Goal: Task Accomplishment & Management: Manage account settings

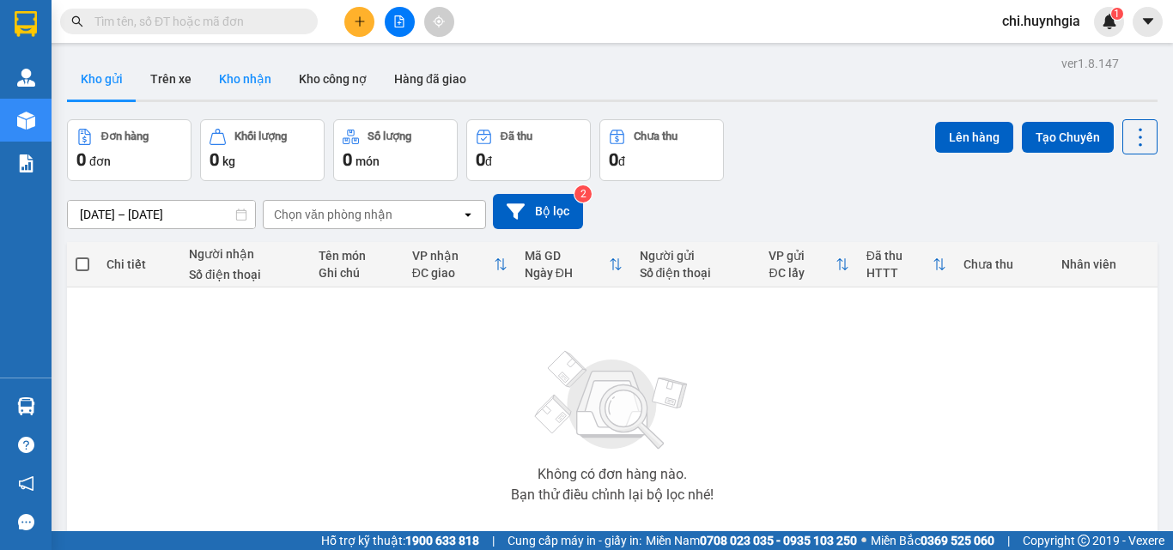
click at [234, 80] on button "Kho nhận" at bounding box center [245, 78] width 80 height 41
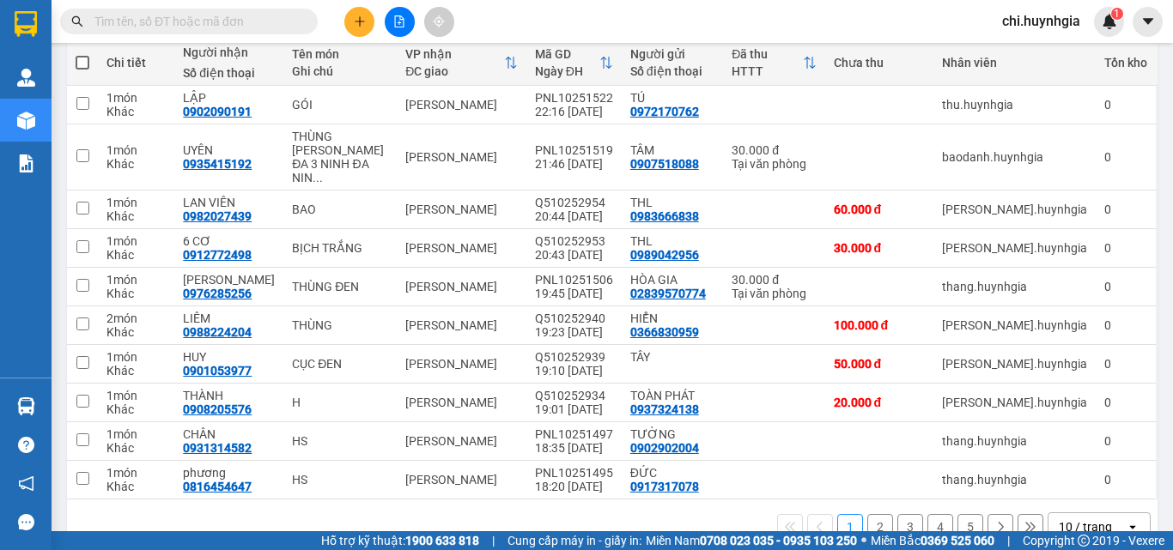
scroll to position [227, 0]
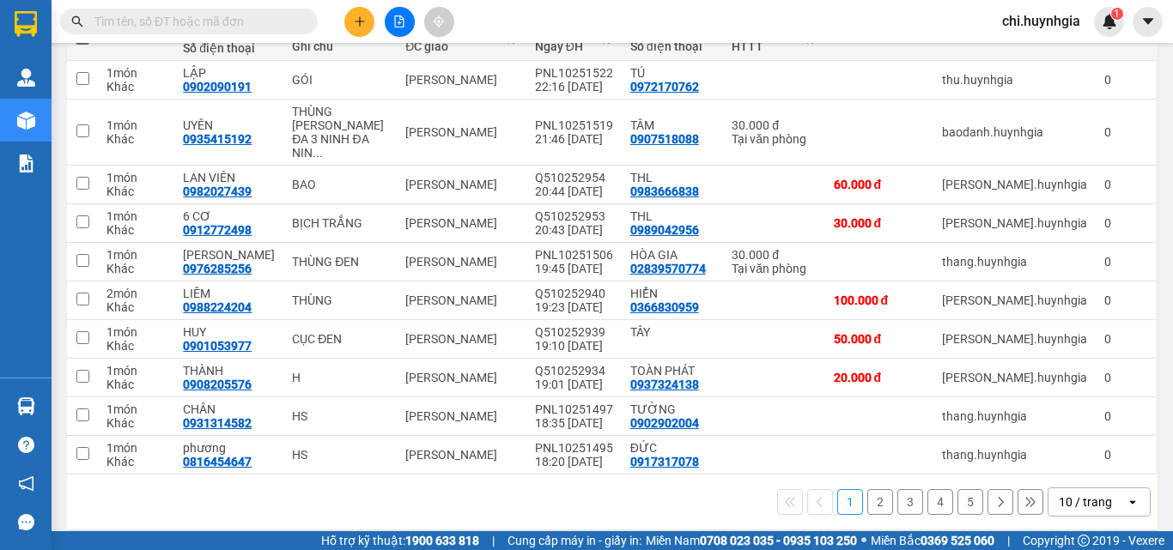
click at [874, 490] on button "2" at bounding box center [880, 502] width 26 height 26
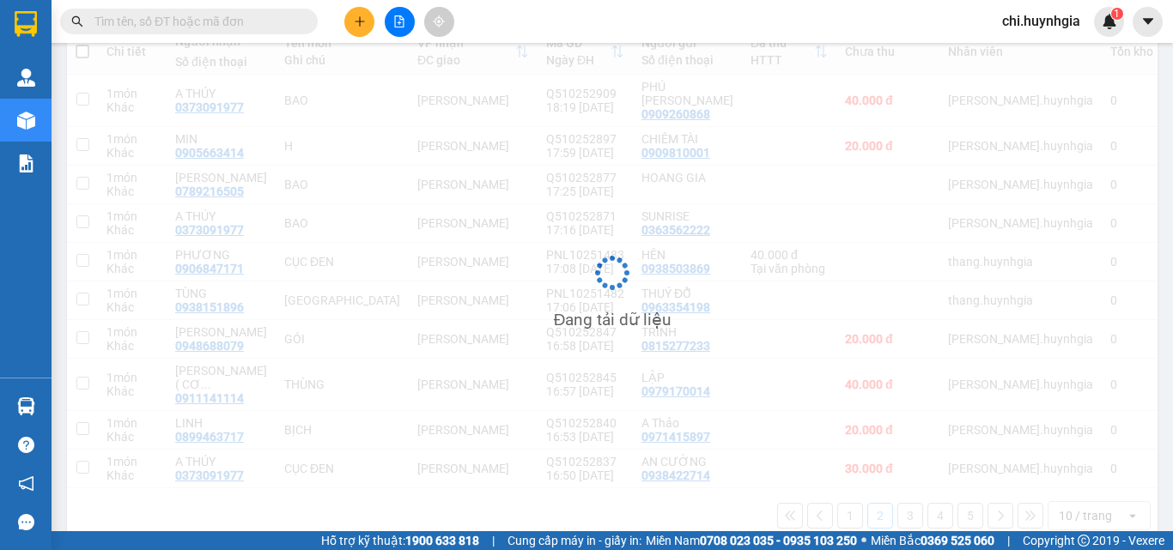
scroll to position [213, 0]
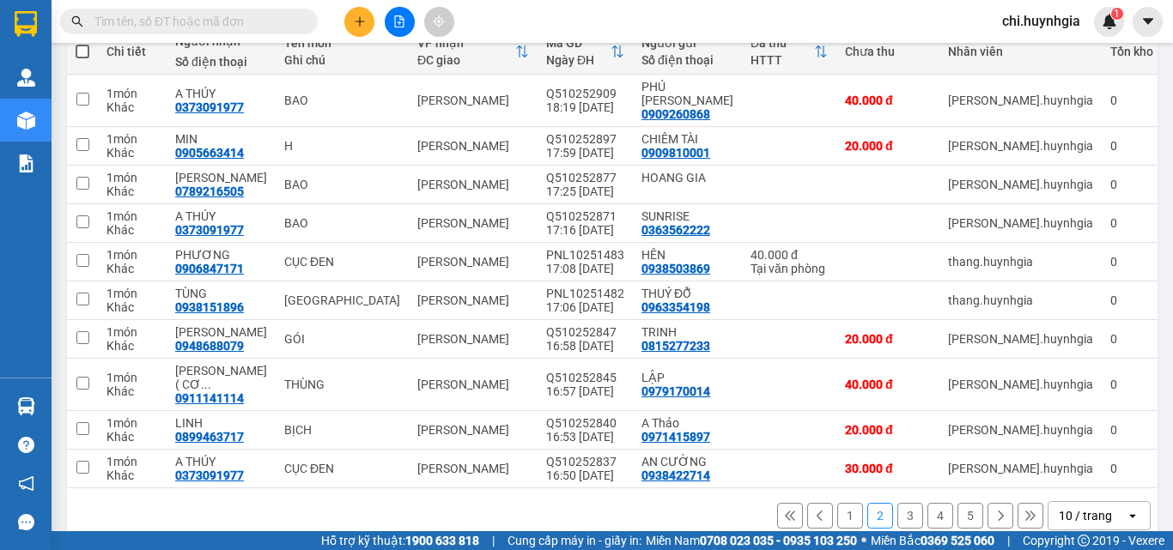
click at [899, 503] on button "3" at bounding box center [910, 516] width 26 height 26
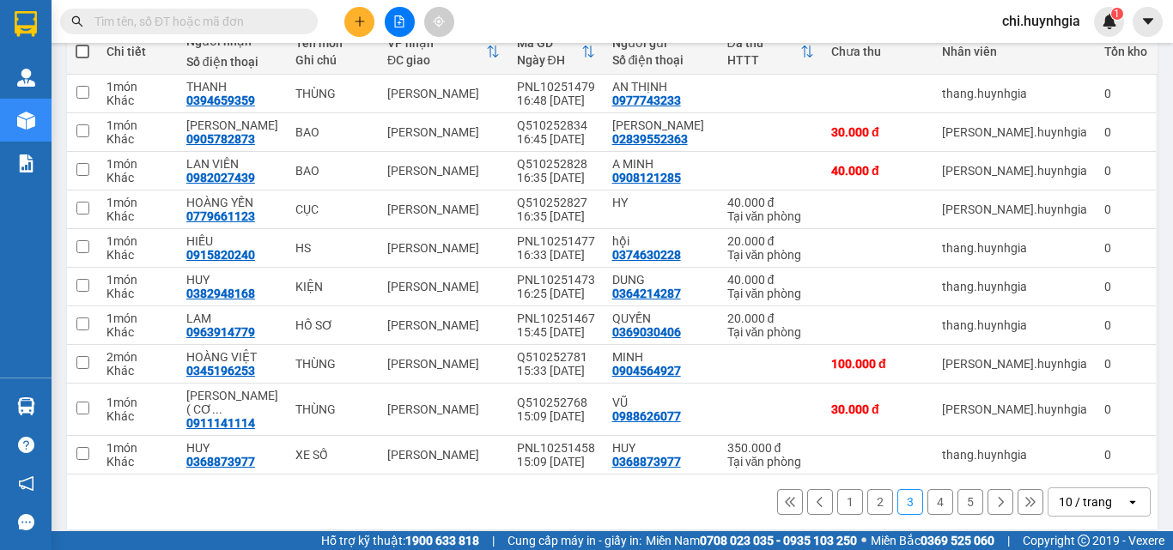
click at [931, 489] on button "4" at bounding box center [940, 502] width 26 height 26
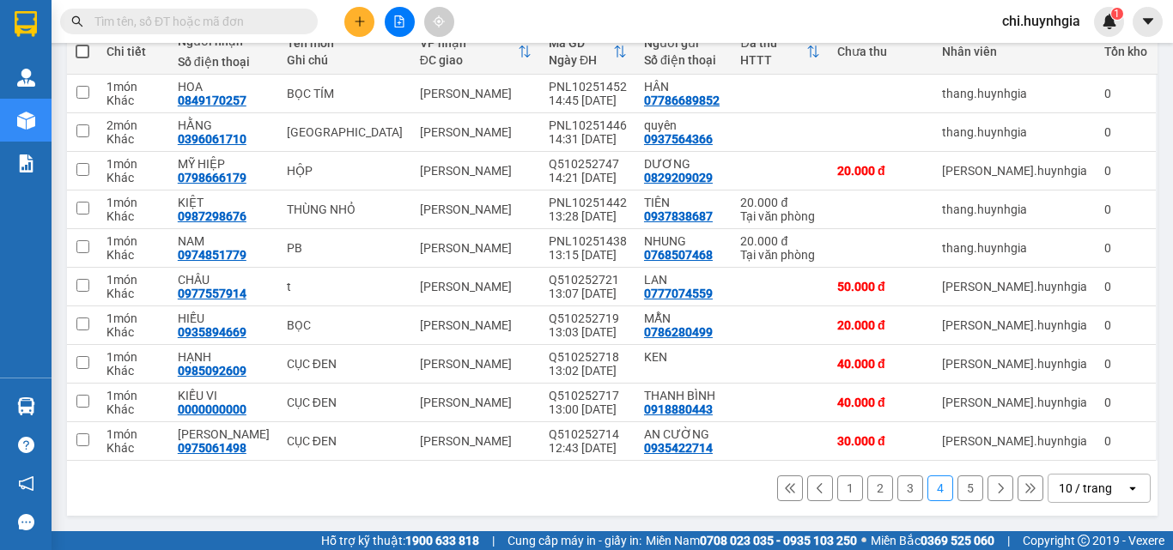
click at [959, 489] on button "5" at bounding box center [970, 489] width 26 height 26
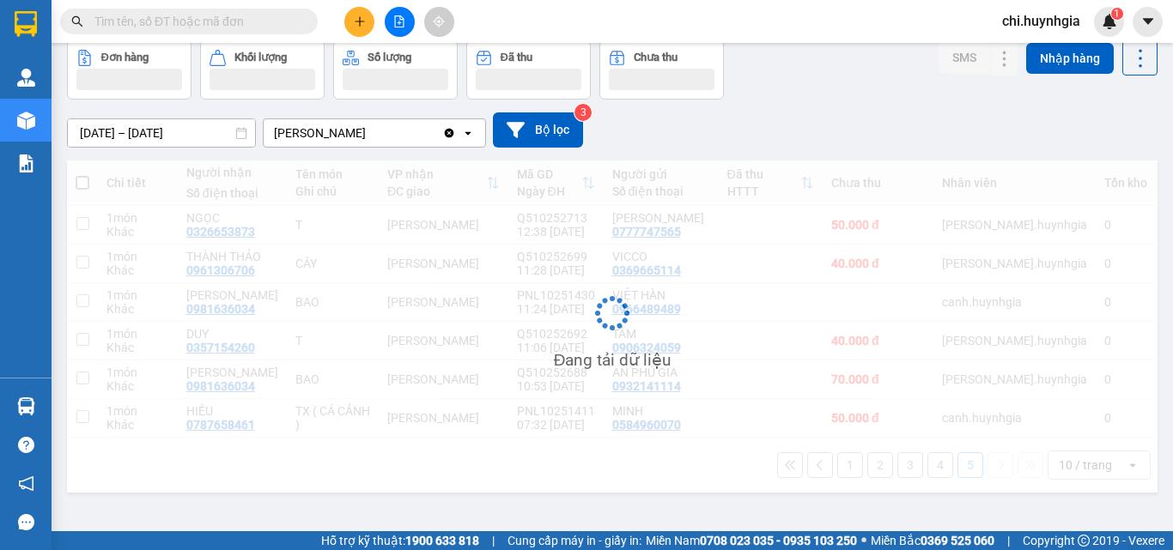
scroll to position [79, 0]
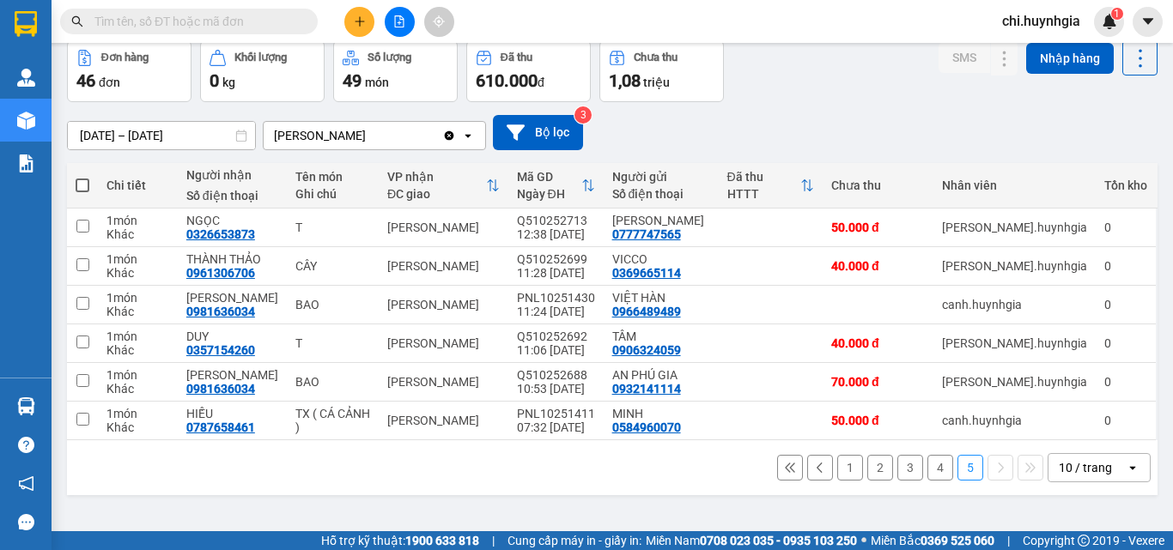
click at [837, 464] on button "1" at bounding box center [850, 468] width 26 height 26
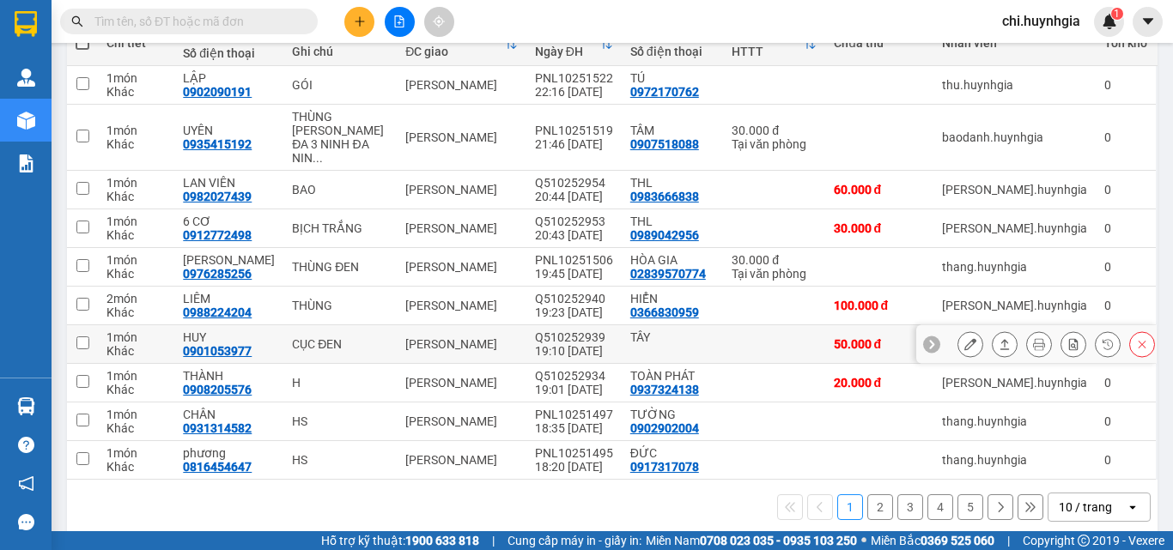
scroll to position [227, 0]
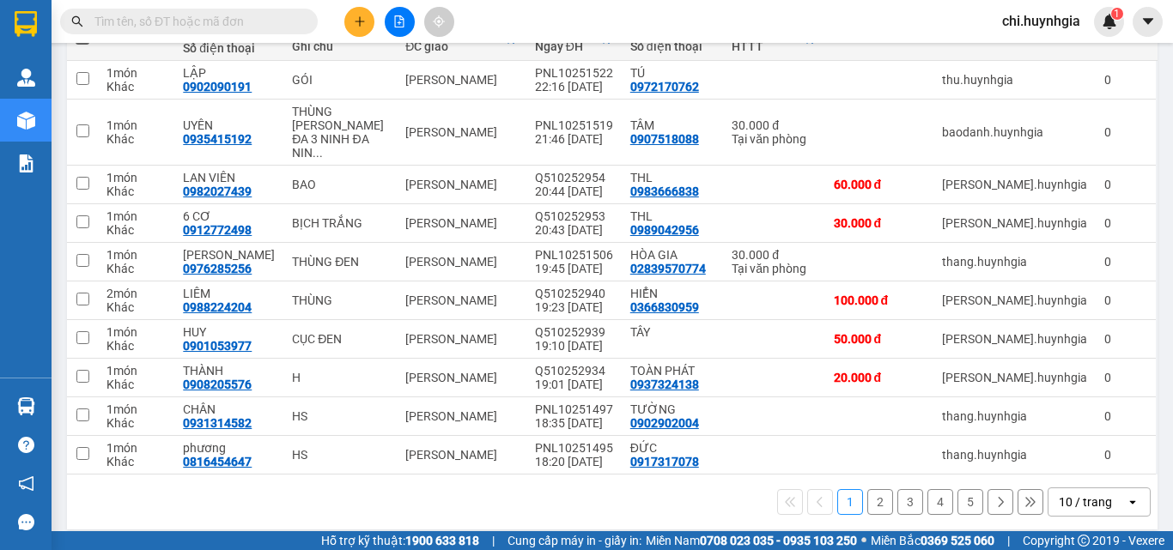
click at [867, 489] on button "2" at bounding box center [880, 502] width 26 height 26
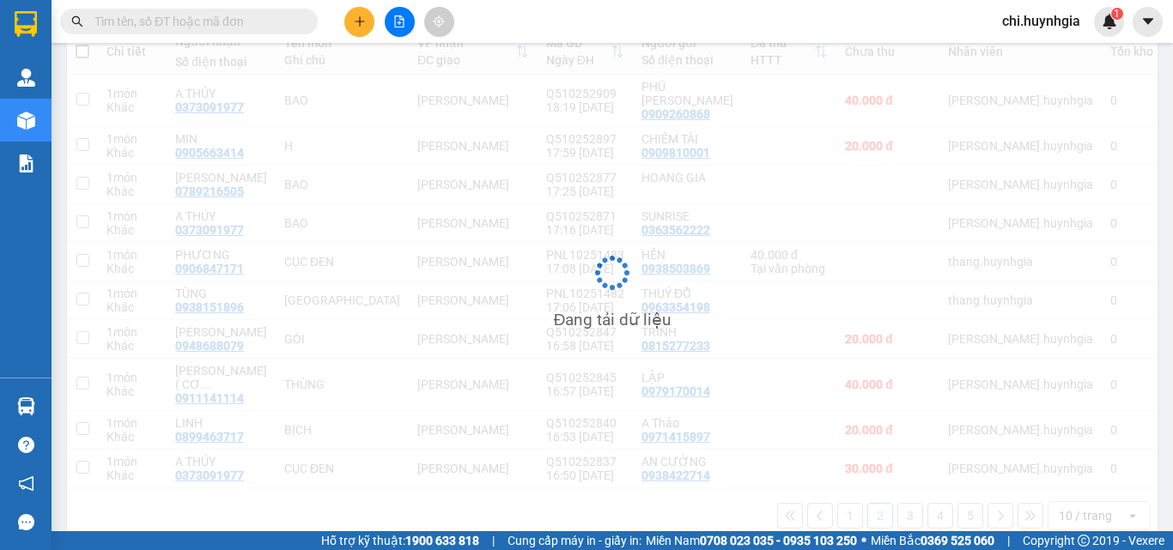
scroll to position [213, 0]
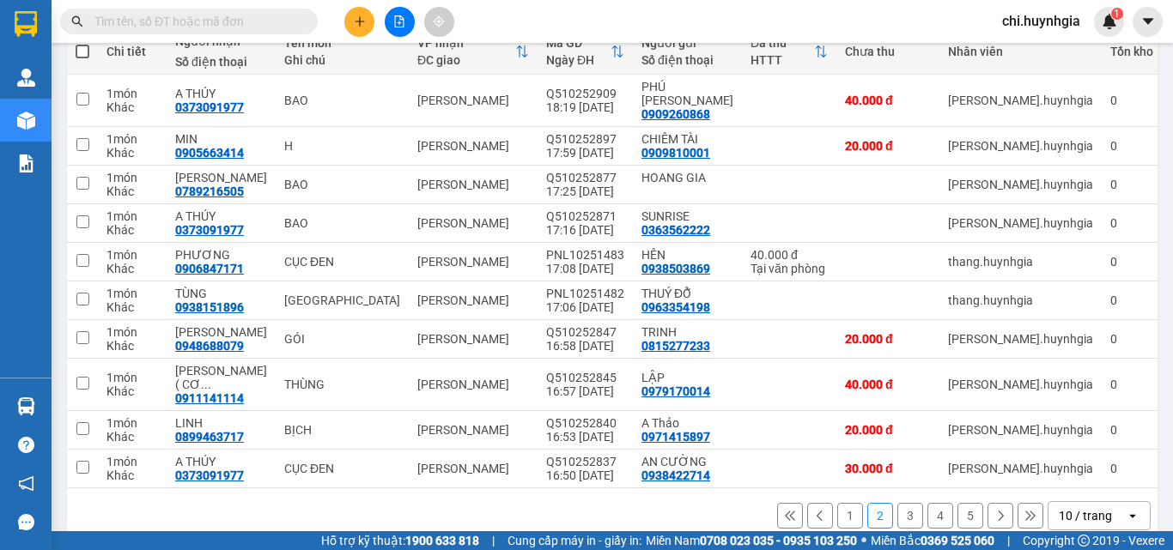
click at [902, 503] on button "3" at bounding box center [910, 516] width 26 height 26
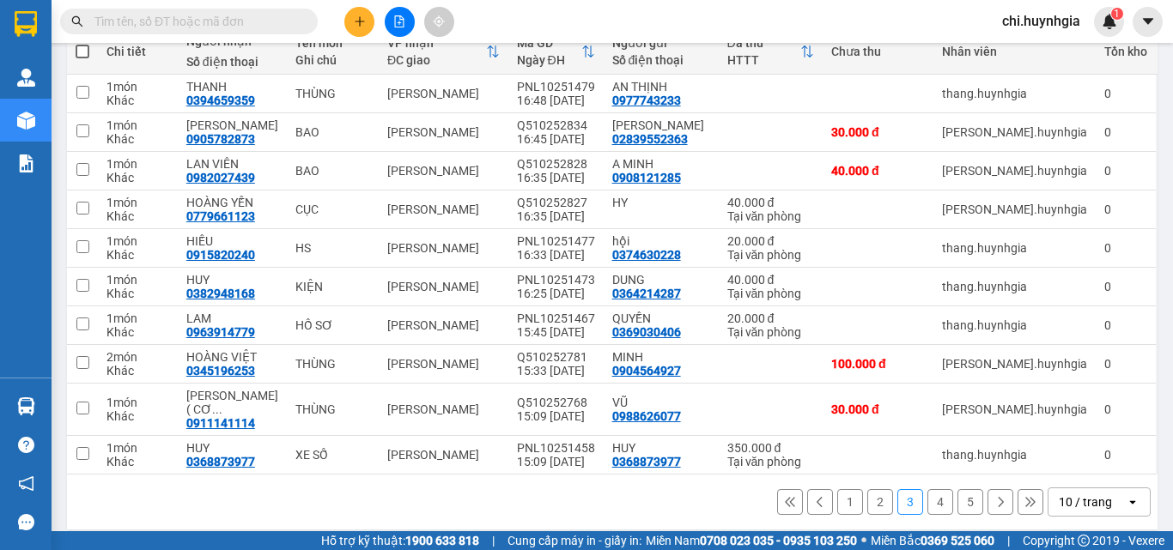
click at [927, 489] on button "4" at bounding box center [940, 502] width 26 height 26
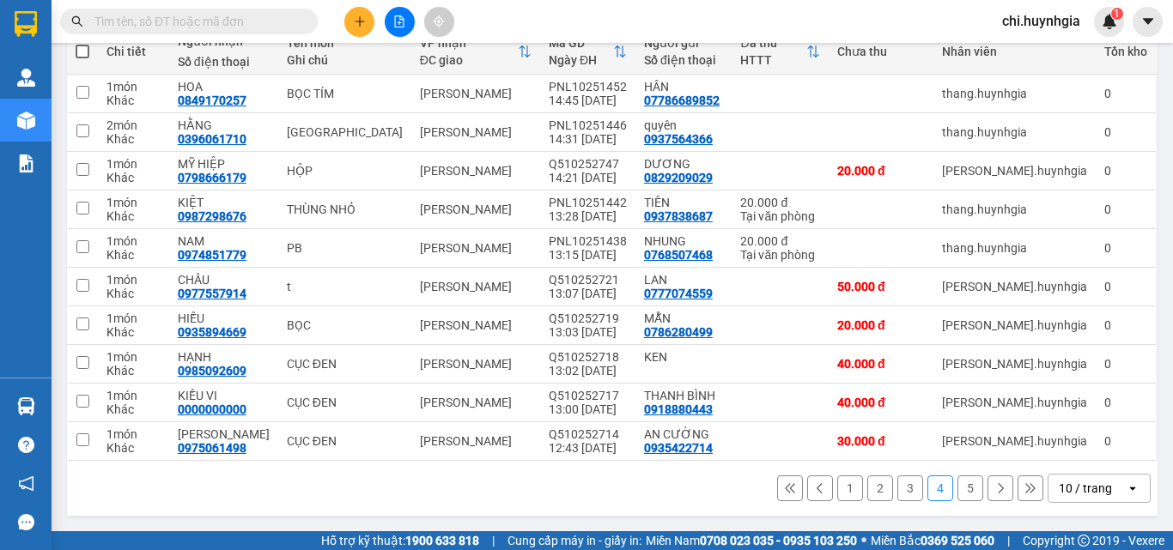
click at [957, 486] on button "5" at bounding box center [970, 489] width 26 height 26
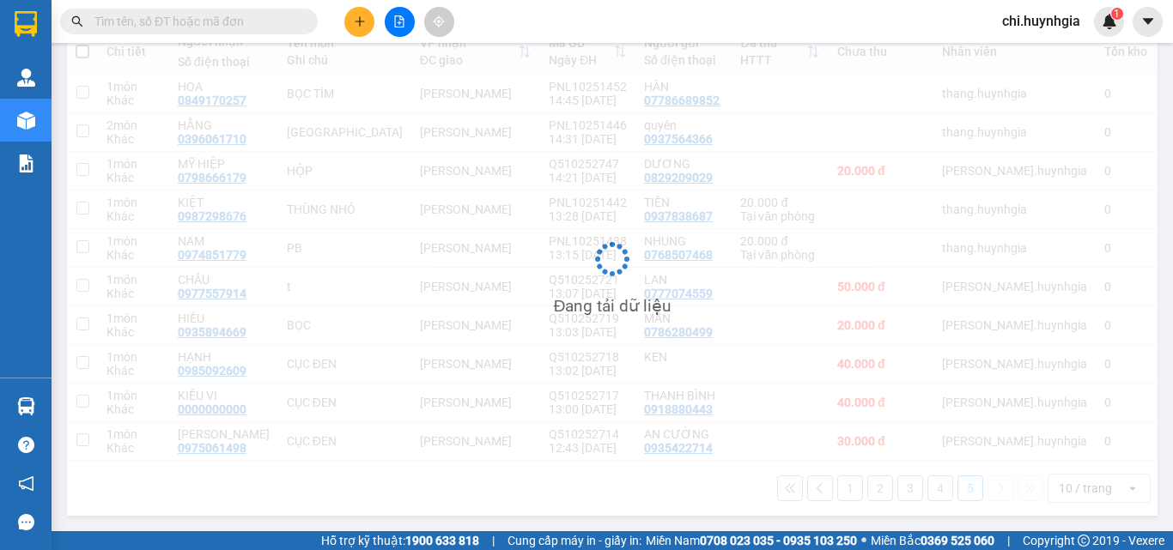
scroll to position [79, 0]
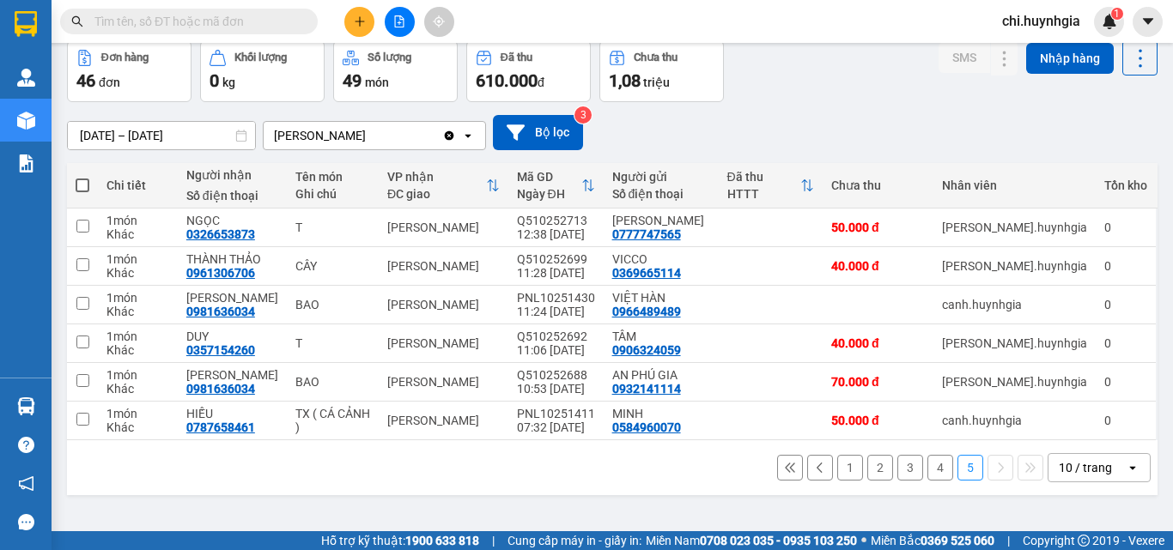
click at [838, 466] on button "1" at bounding box center [850, 468] width 26 height 26
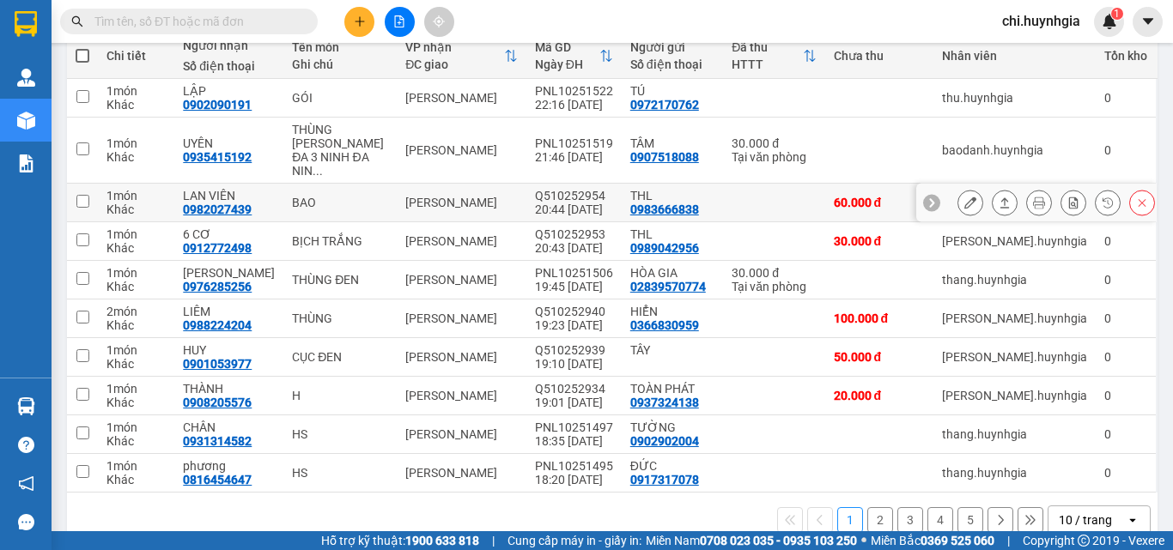
scroll to position [227, 0]
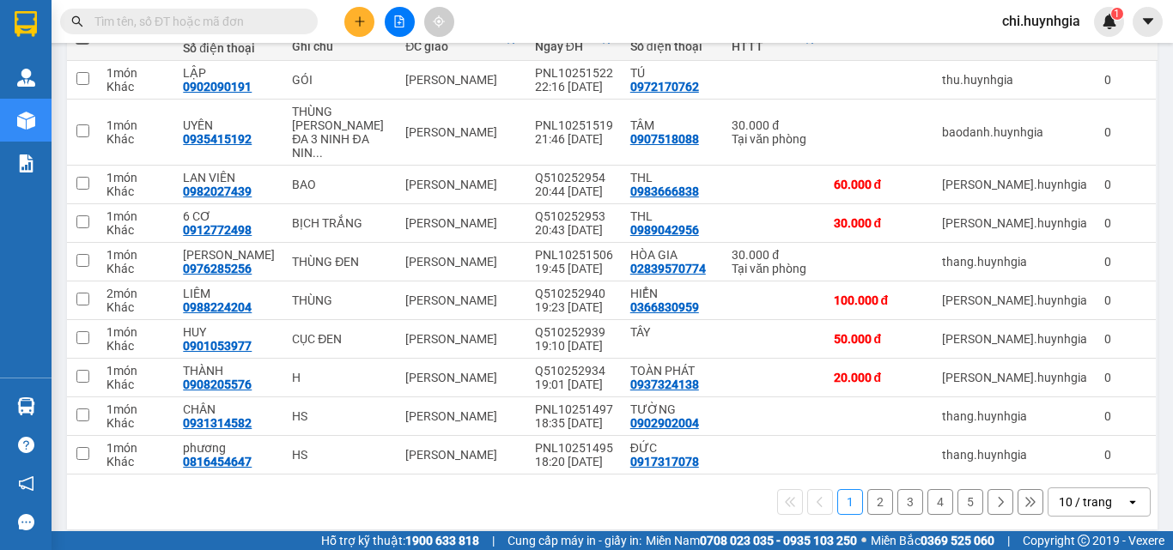
click at [1033, 33] on div "chi.huynhgia 1" at bounding box center [1056, 22] width 136 height 30
click at [1033, 30] on span "chi.huynhgia" at bounding box center [1041, 20] width 106 height 21
click at [1054, 47] on span "Đăng xuất" at bounding box center [1051, 53] width 72 height 19
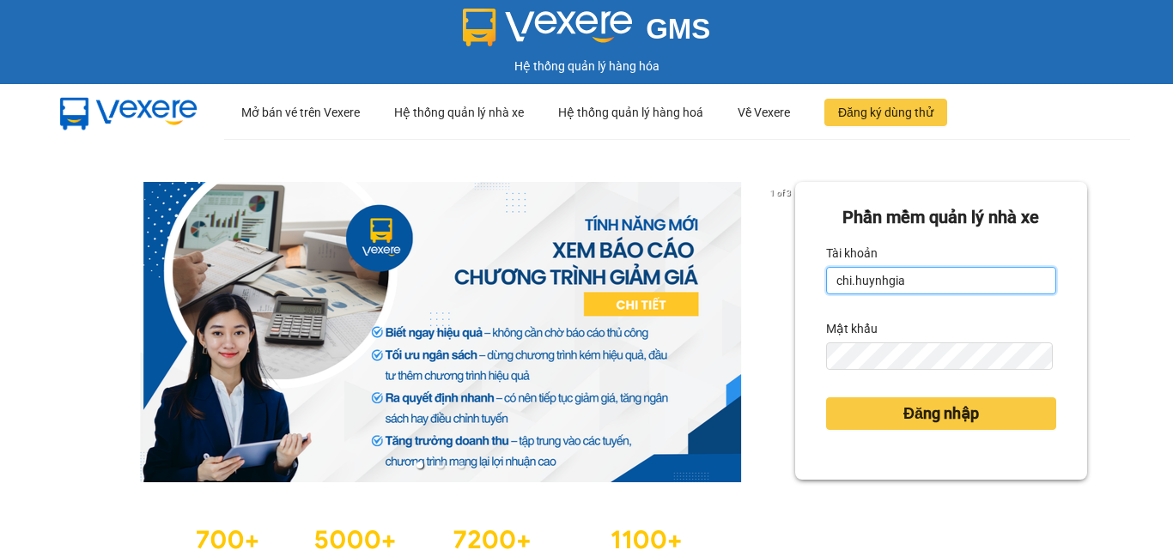
click at [913, 273] on input "chi.huynhgia" at bounding box center [941, 280] width 230 height 27
type input "minhtuyen.huynhgia"
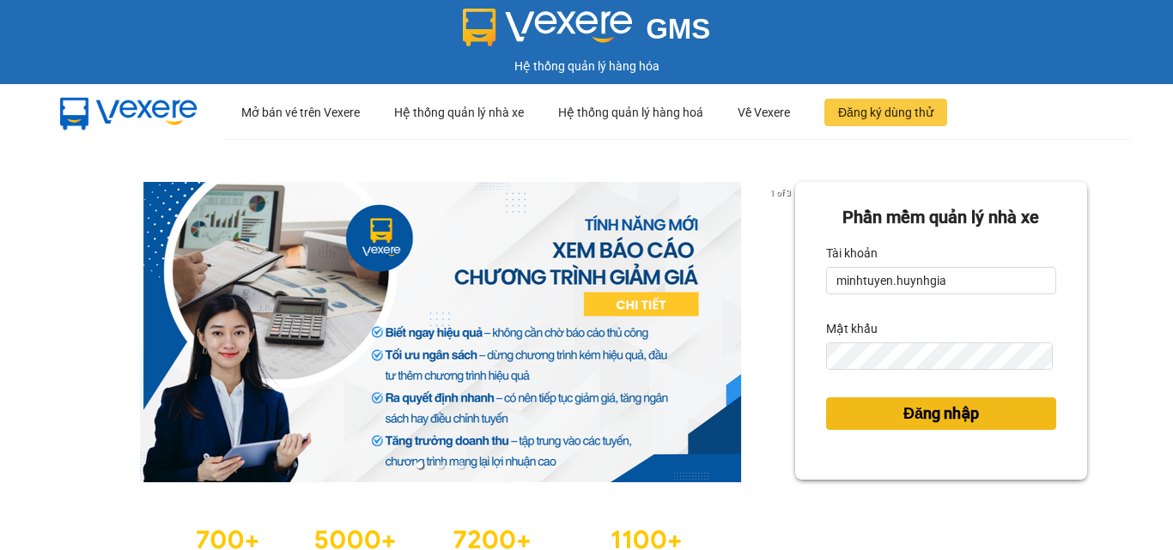
click at [961, 418] on span "Đăng nhập" at bounding box center [941, 414] width 76 height 24
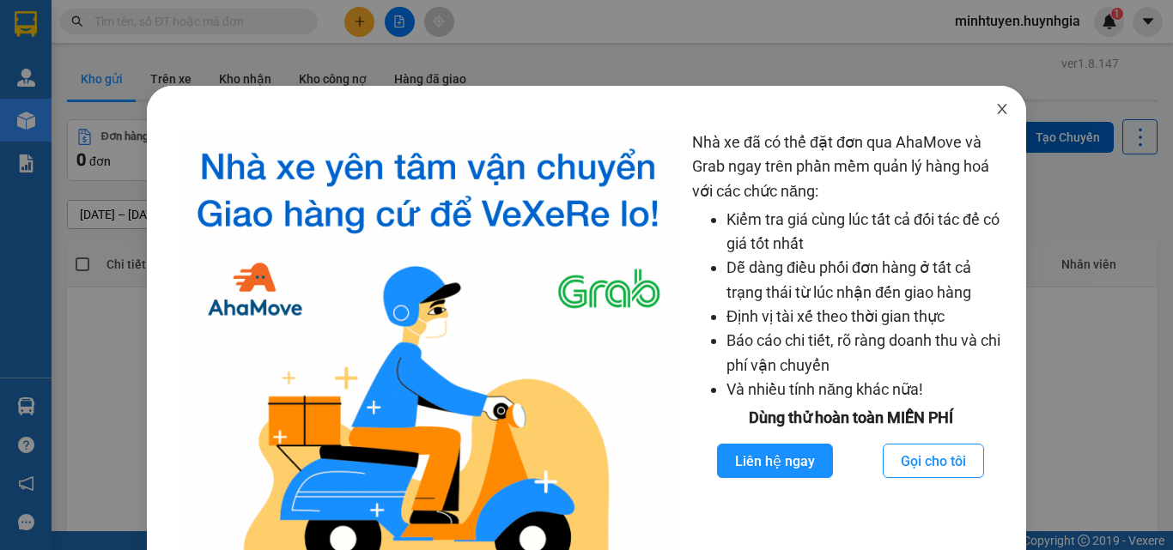
click at [998, 112] on icon "close" at bounding box center [1002, 109] width 9 height 10
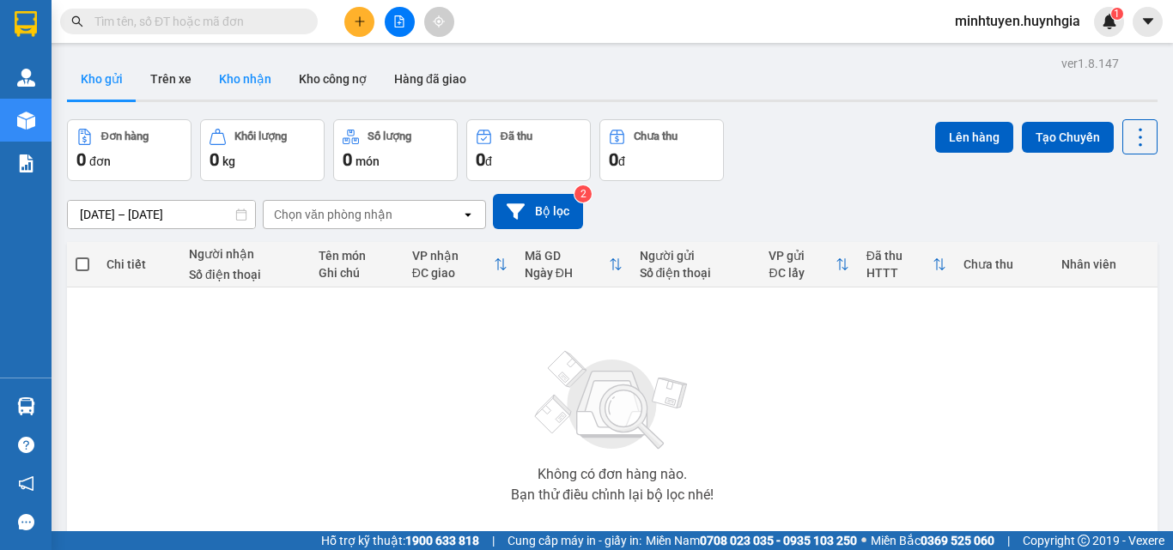
click at [212, 74] on button "Kho nhận" at bounding box center [245, 78] width 80 height 41
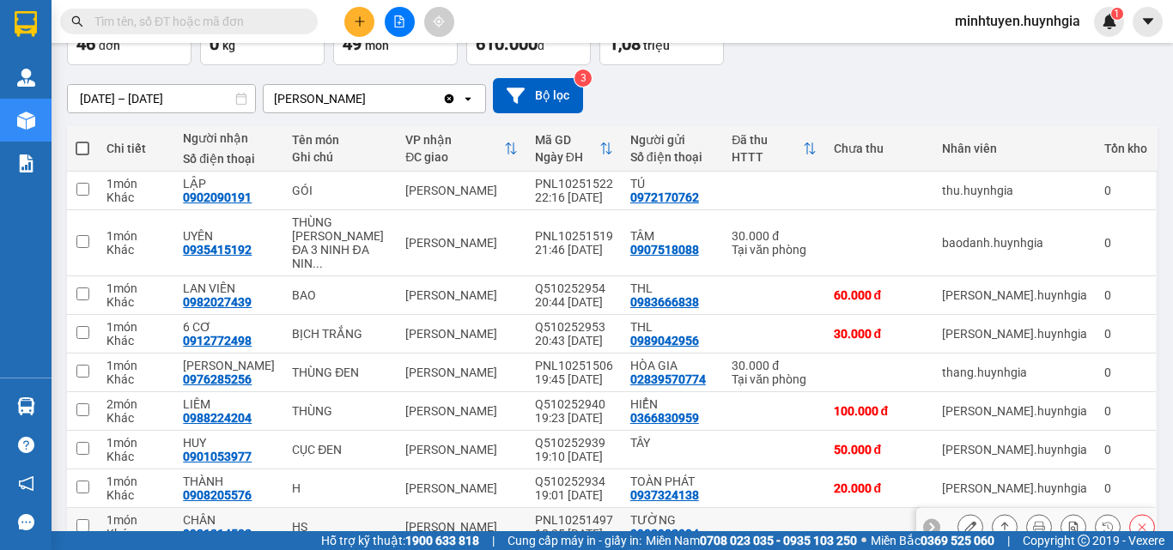
scroll to position [227, 0]
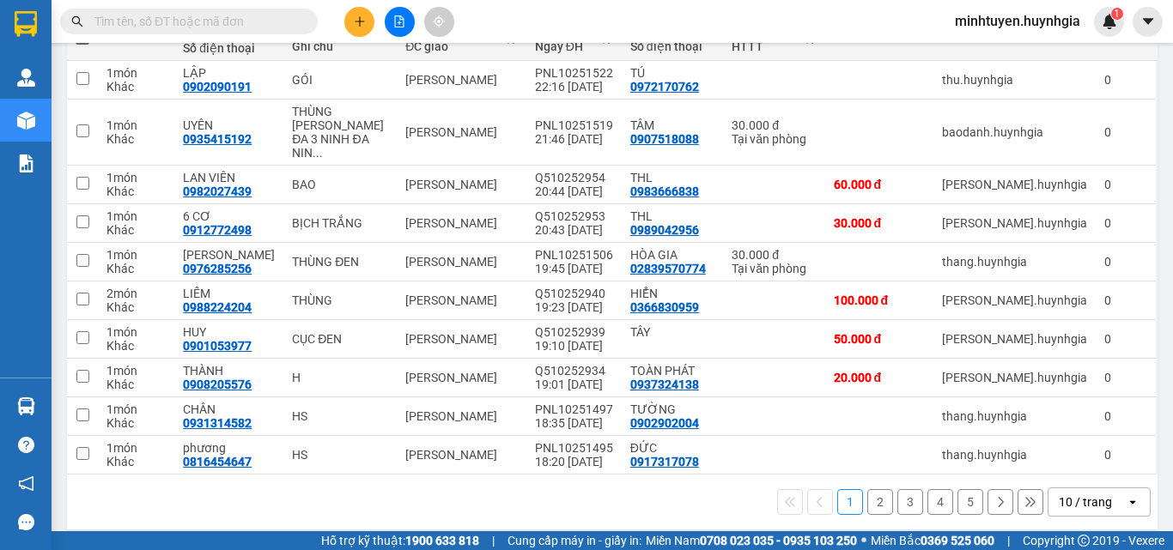
click at [842, 489] on button "1" at bounding box center [850, 502] width 26 height 26
click at [867, 490] on button "2" at bounding box center [880, 502] width 26 height 26
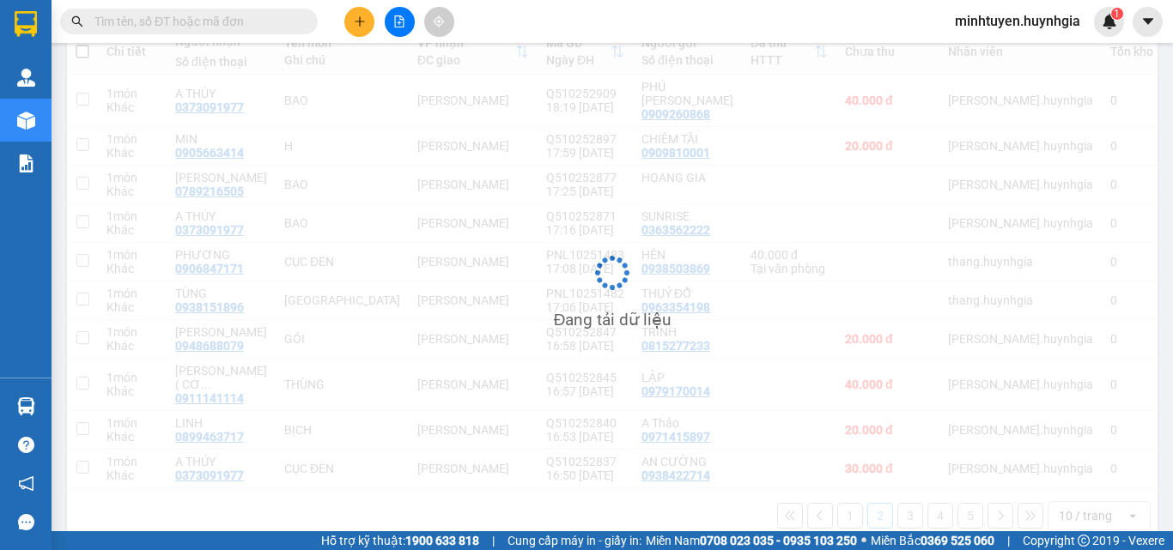
scroll to position [213, 0]
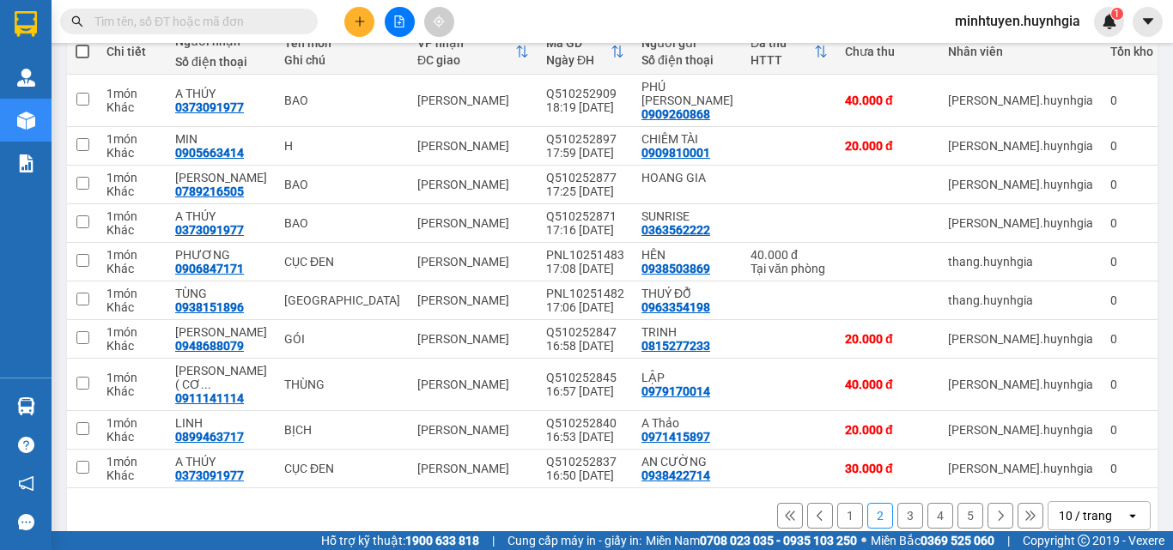
click at [837, 503] on button "1" at bounding box center [850, 516] width 26 height 26
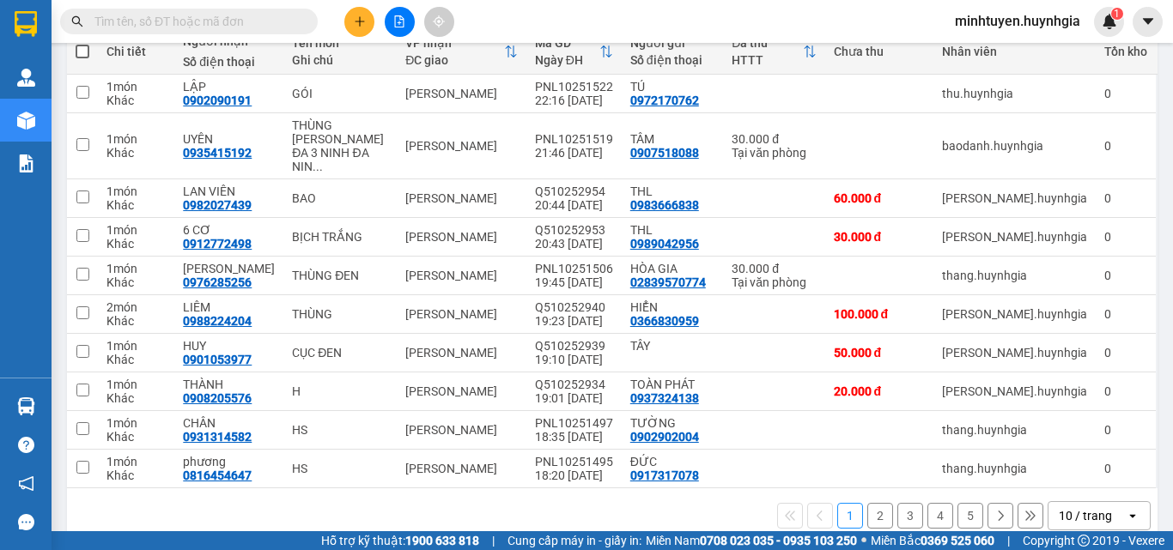
click at [867, 505] on button "2" at bounding box center [880, 516] width 26 height 26
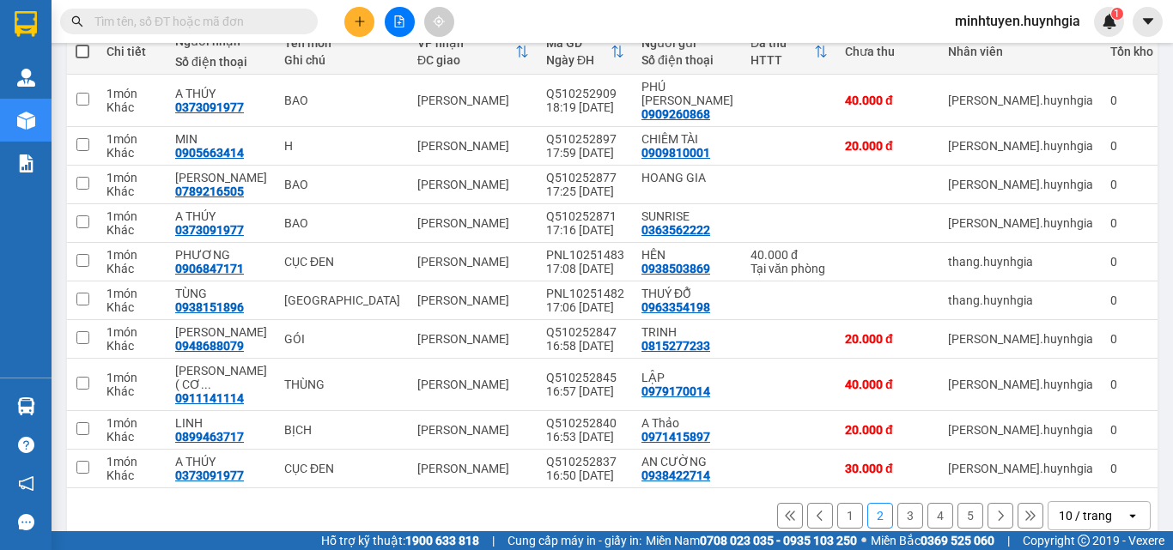
click at [897, 503] on button "3" at bounding box center [910, 516] width 26 height 26
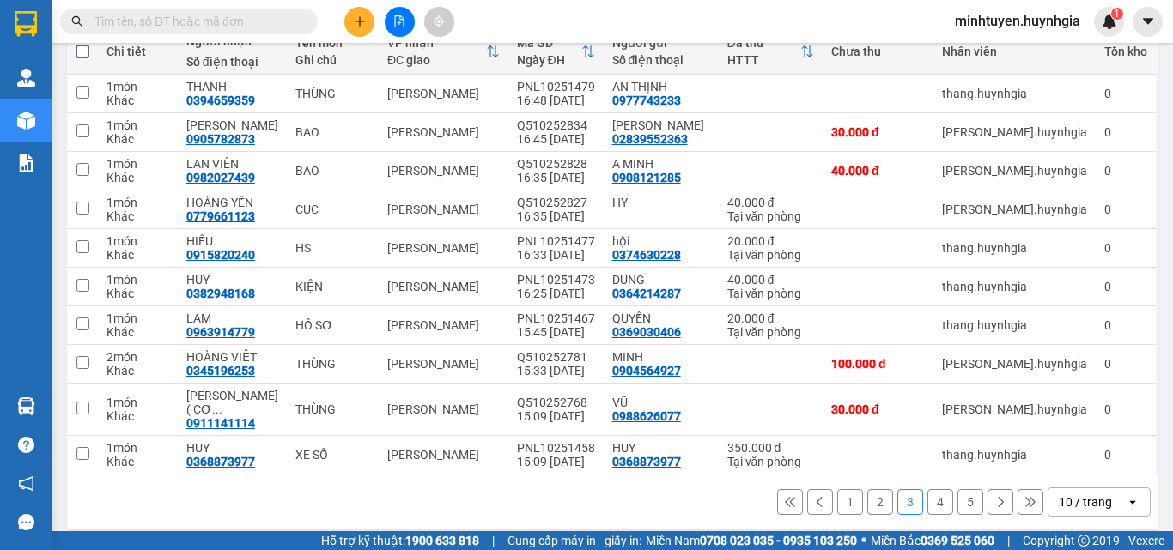
click at [927, 494] on button "4" at bounding box center [940, 502] width 26 height 26
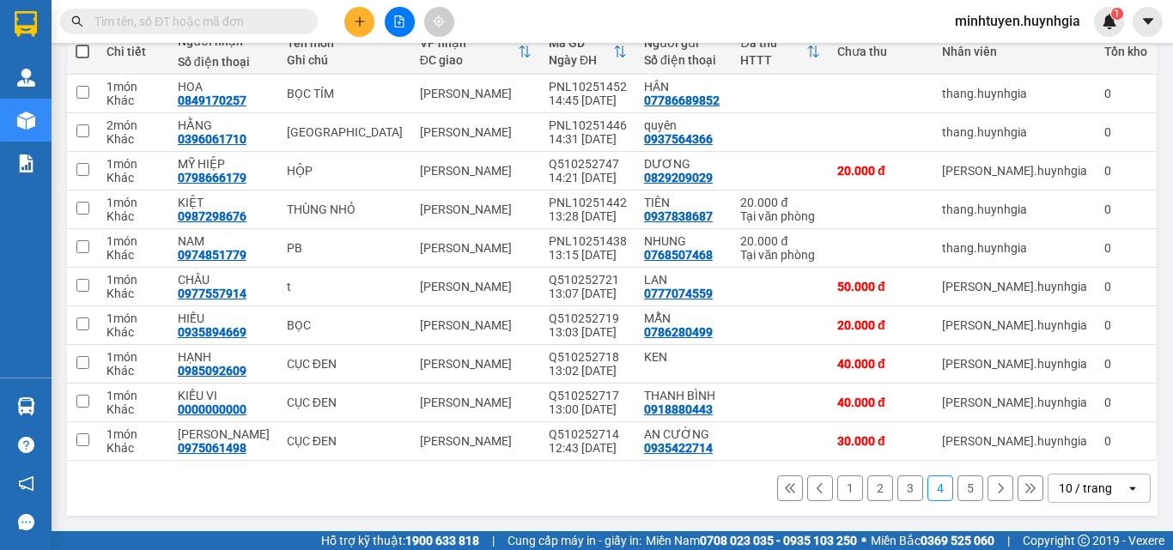
click at [904, 489] on button "3" at bounding box center [910, 489] width 26 height 26
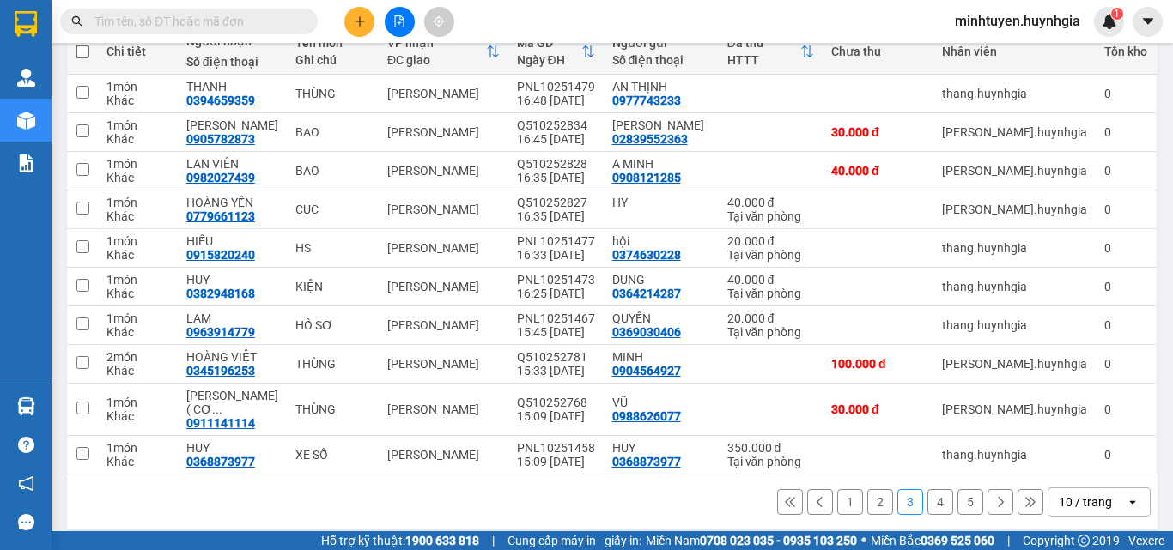
click at [837, 489] on button "1" at bounding box center [850, 502] width 26 height 26
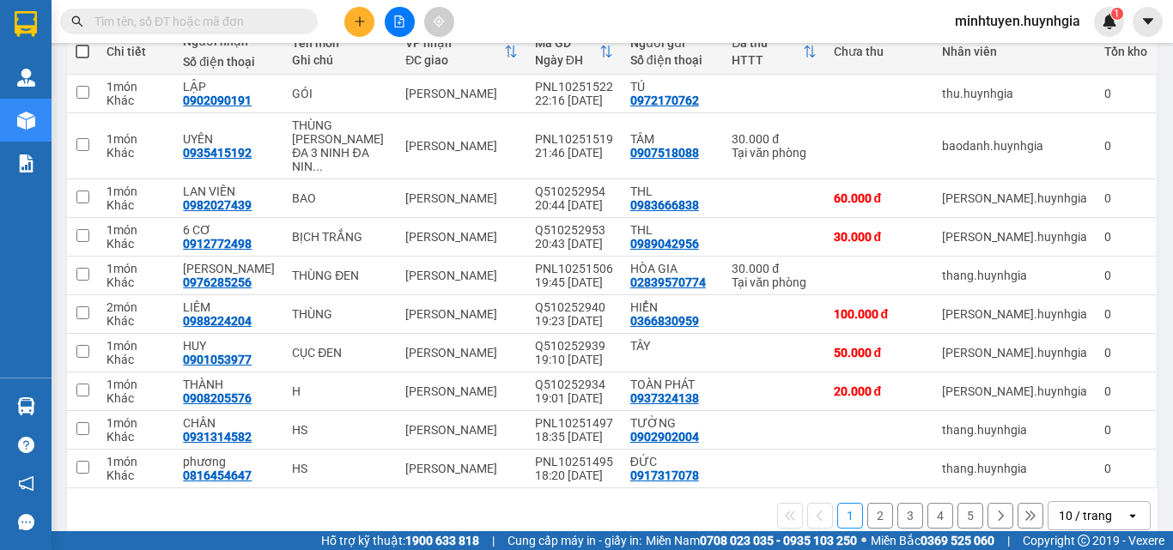
click at [871, 503] on button "2" at bounding box center [880, 516] width 26 height 26
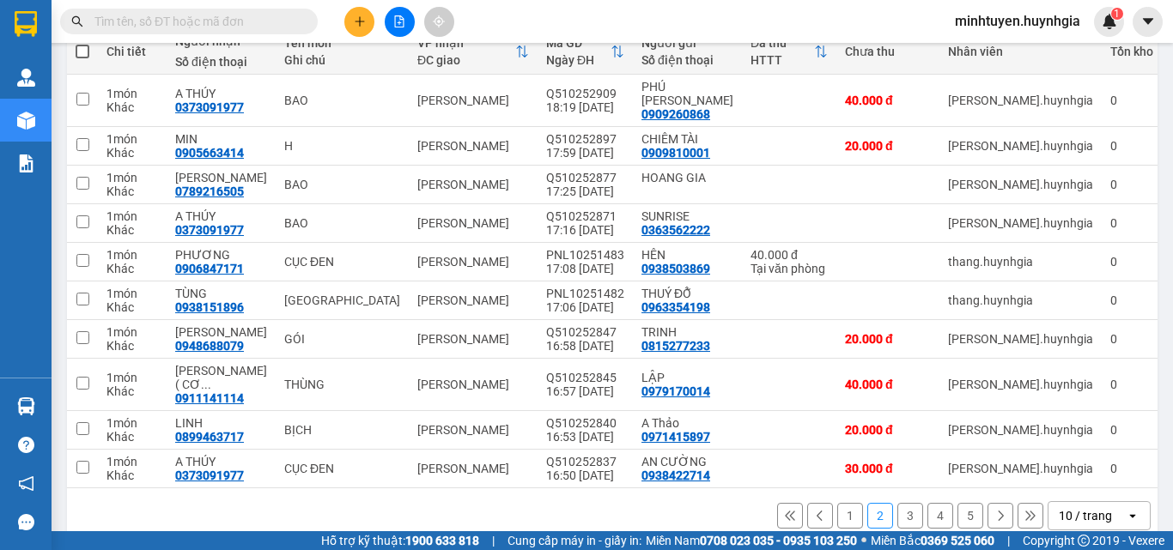
click at [897, 503] on button "3" at bounding box center [910, 516] width 26 height 26
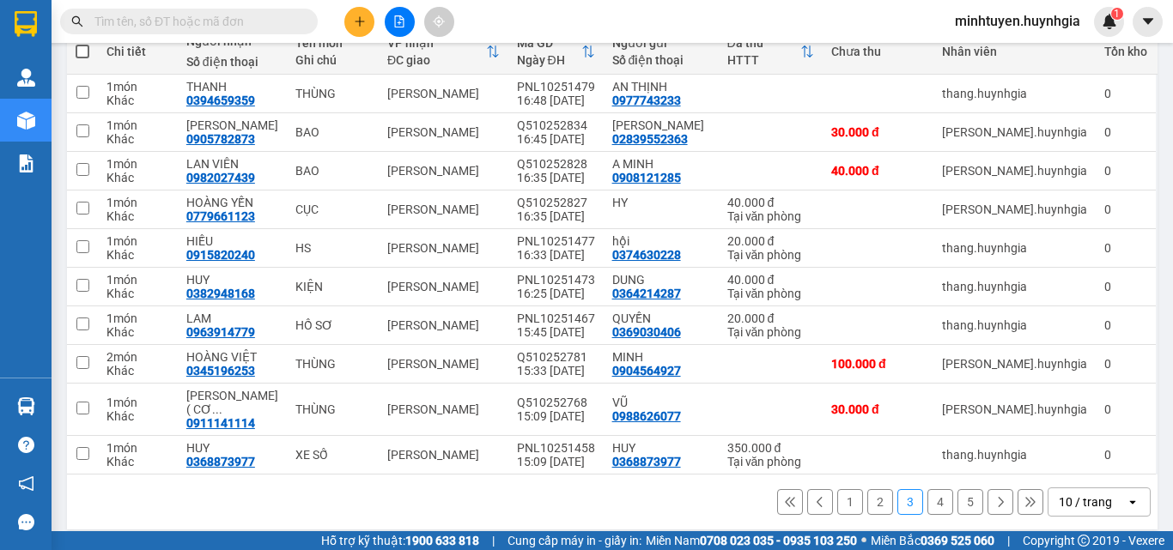
click at [927, 489] on button "4" at bounding box center [940, 502] width 26 height 26
